Goal: Understand process/instructions

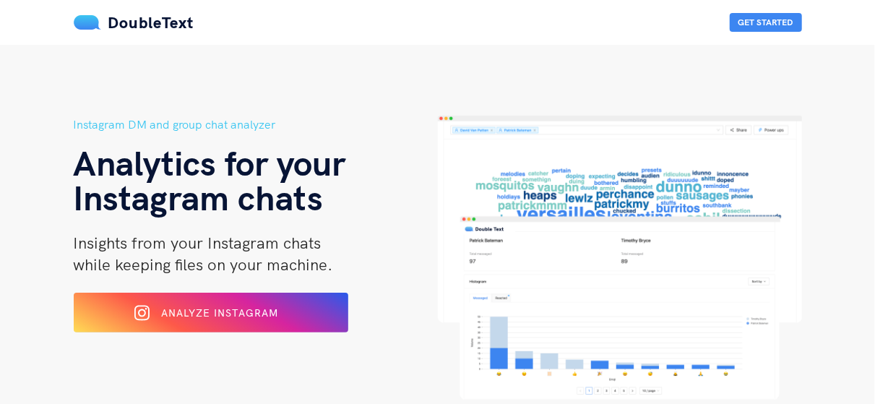
scroll to position [48, 0]
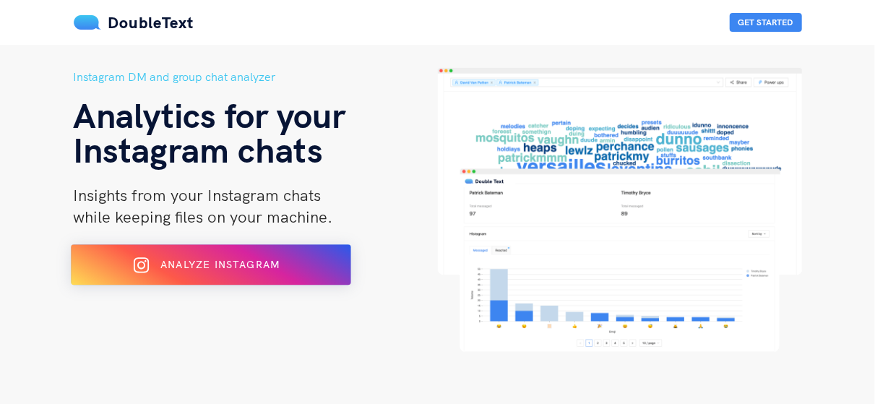
click at [154, 274] on div at bounding box center [148, 265] width 12 height 23
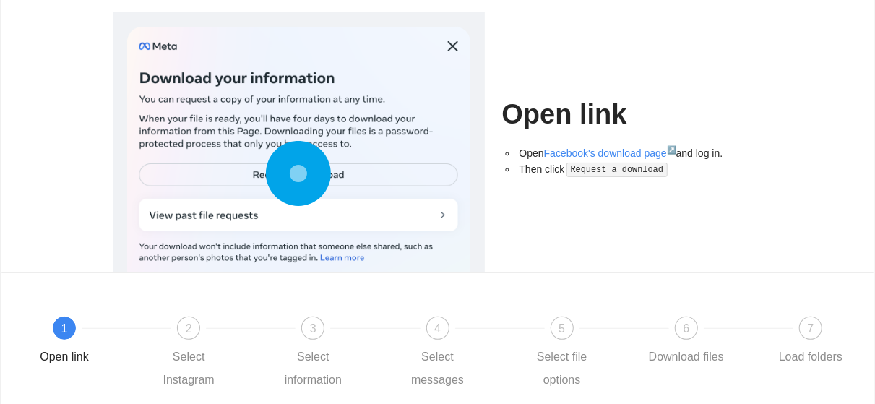
scroll to position [202, 0]
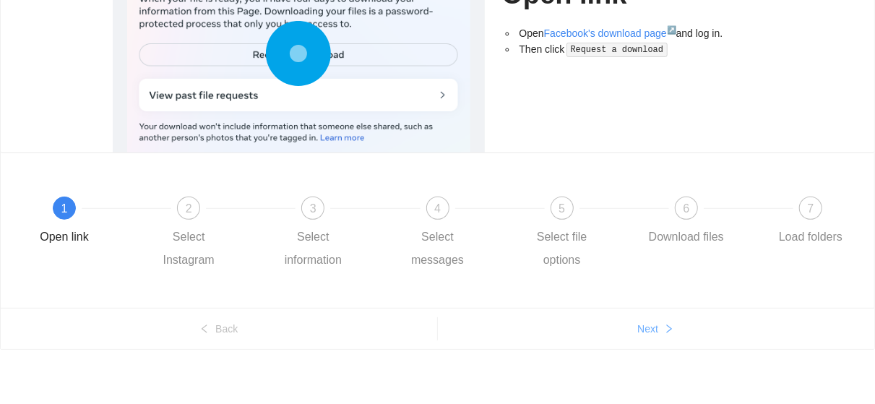
click at [629, 332] on button "Next" at bounding box center [656, 328] width 437 height 23
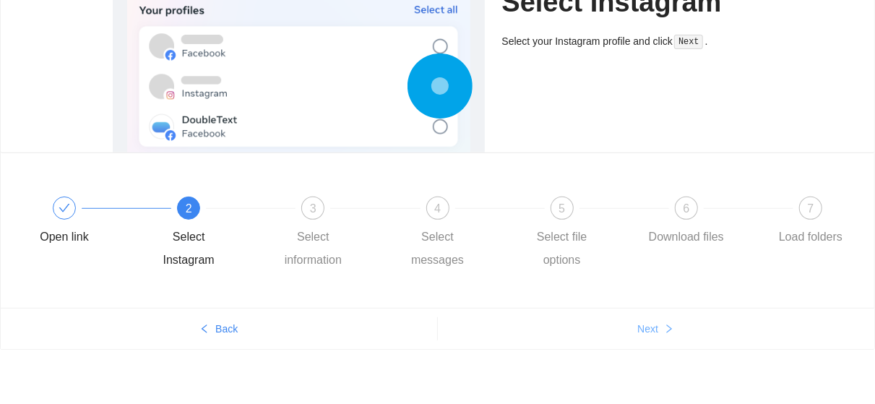
click at [655, 328] on span "Next" at bounding box center [647, 329] width 21 height 16
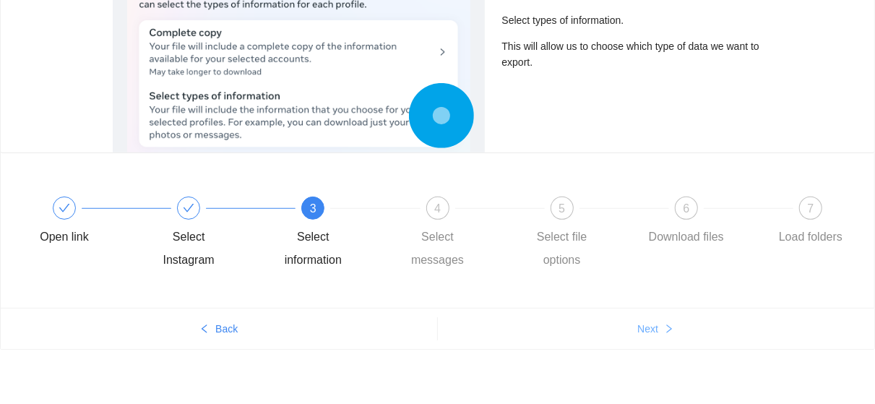
click at [655, 328] on span "Next" at bounding box center [647, 329] width 21 height 16
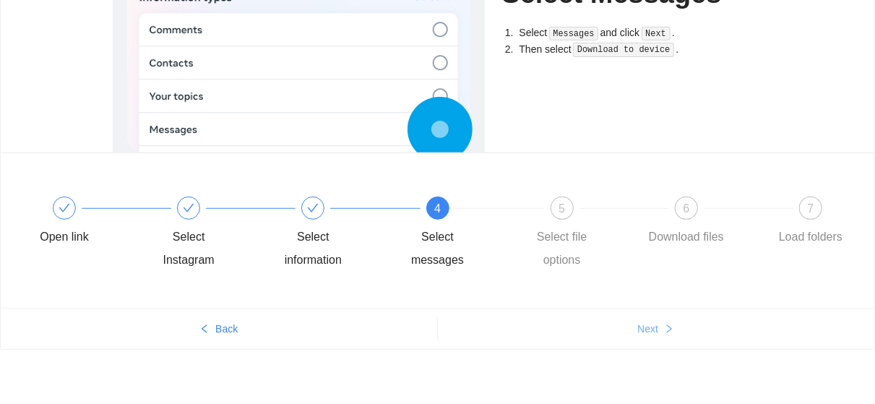
click at [655, 328] on span "Next" at bounding box center [647, 329] width 21 height 16
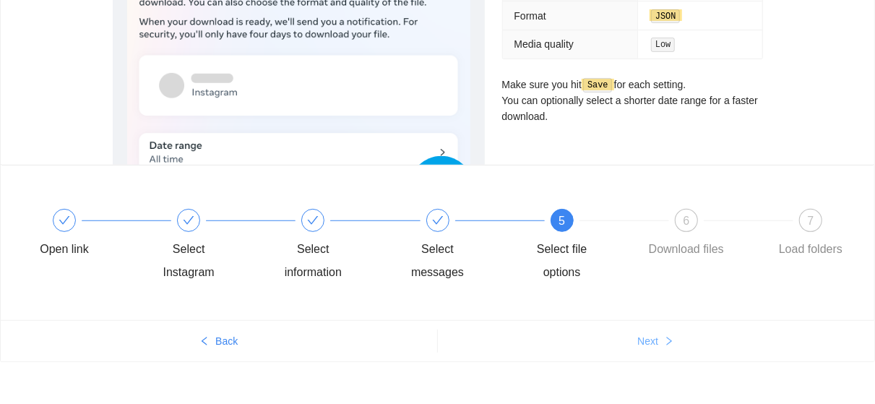
scroll to position [189, 0]
click at [655, 328] on ul "Back Next" at bounding box center [437, 341] width 873 height 41
click at [652, 338] on span "Next" at bounding box center [647, 342] width 21 height 16
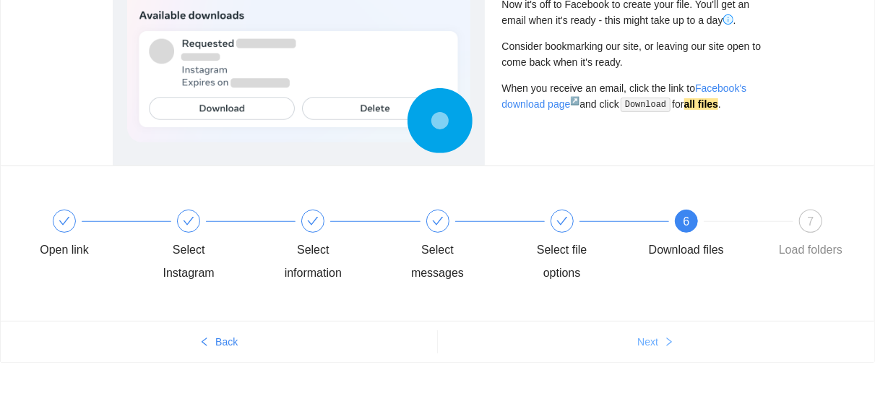
click at [652, 338] on span "Next" at bounding box center [647, 342] width 21 height 16
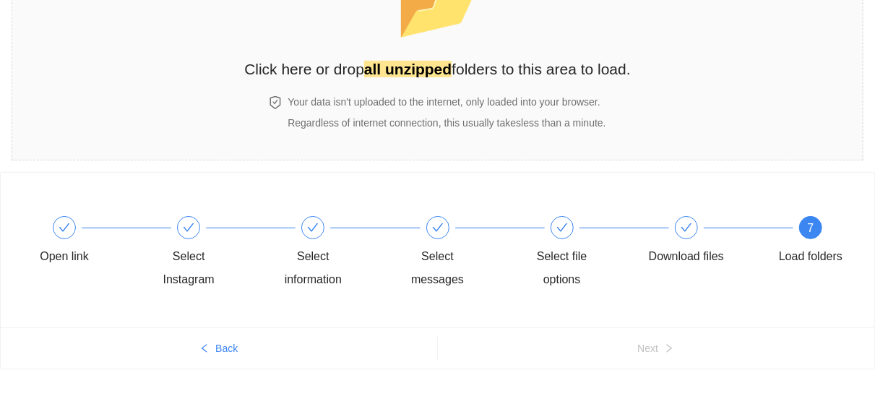
scroll to position [140, 0]
